Goal: Feedback & Contribution: Leave review/rating

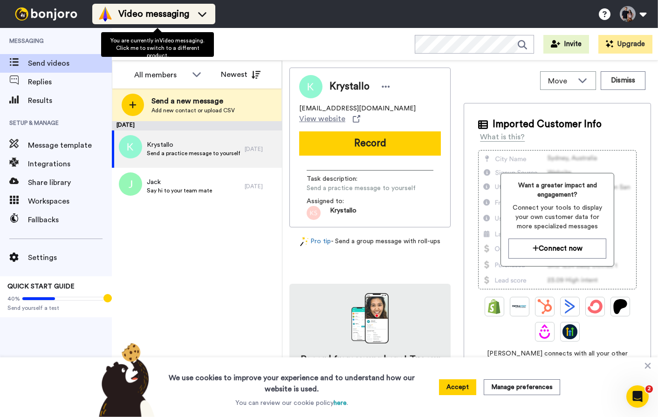
click at [144, 24] on li "Video messaging" at bounding box center [153, 14] width 123 height 20
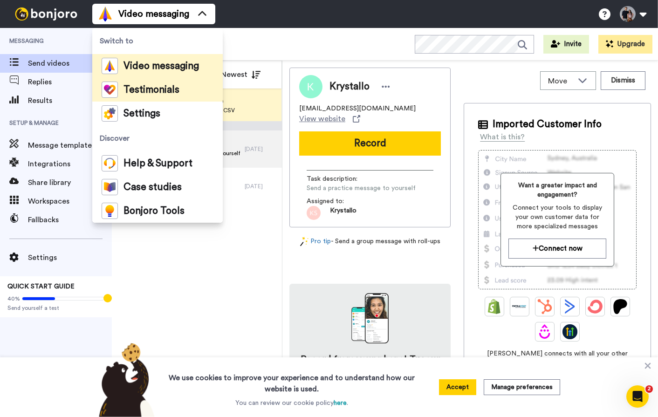
click at [144, 85] on span "Testimonials" at bounding box center [151, 89] width 56 height 9
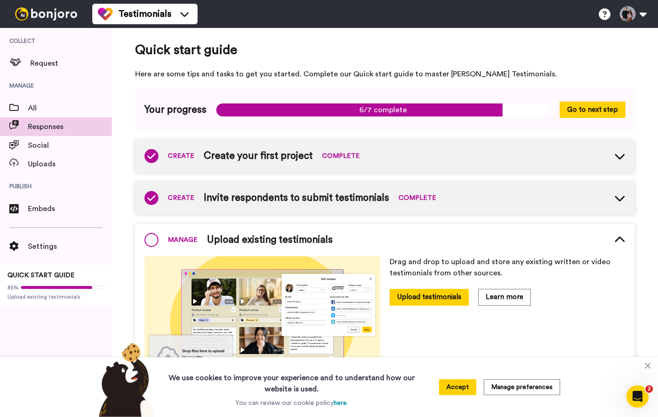
click at [44, 126] on span "Responses" at bounding box center [70, 126] width 84 height 11
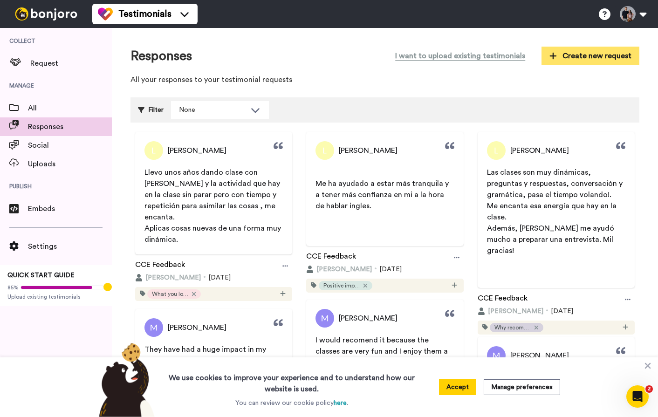
click at [554, 52] on span "Create new request" at bounding box center [590, 55] width 82 height 11
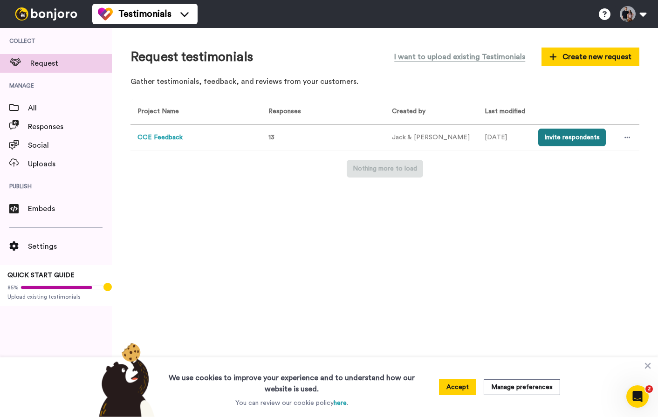
click at [546, 138] on button "Invite respondents" at bounding box center [572, 138] width 68 height 18
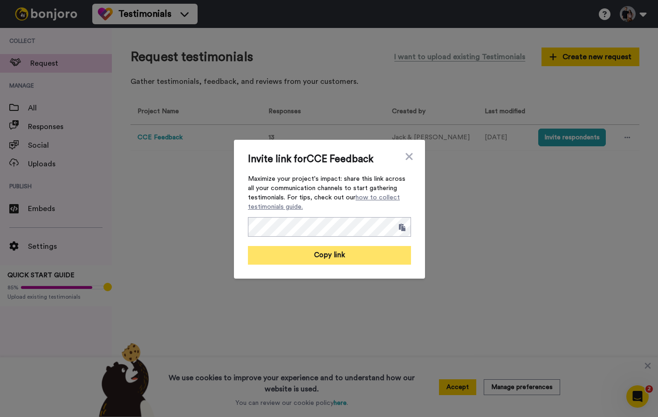
click at [359, 254] on button "Copy link" at bounding box center [329, 255] width 163 height 19
